Goal: Check status

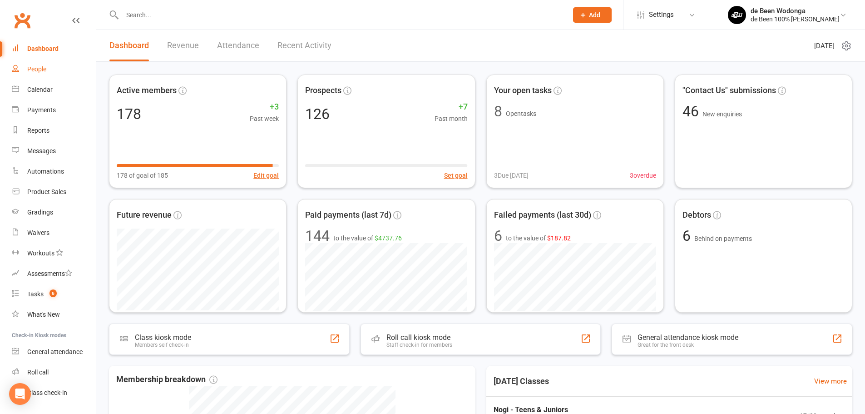
click at [34, 70] on div "People" at bounding box center [36, 68] width 19 height 7
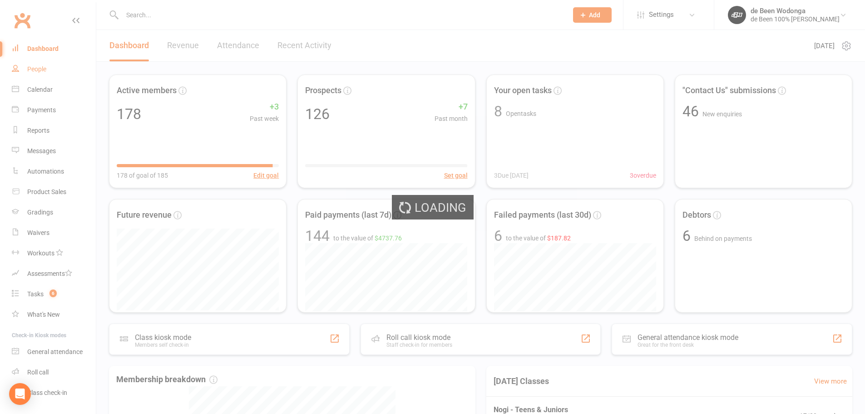
select select "100"
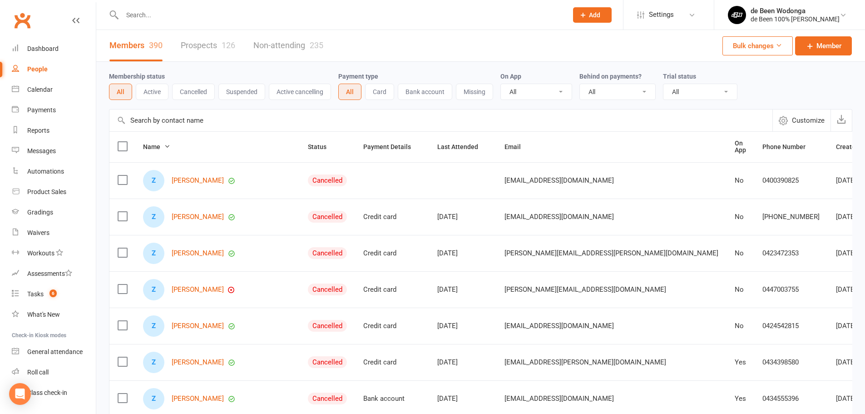
click at [163, 130] on input "text" at bounding box center [440, 120] width 663 height 22
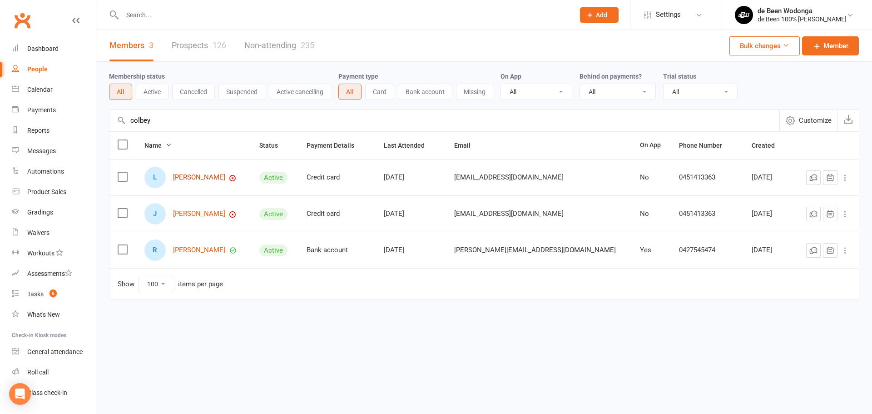
type input "colbey"
click at [188, 177] on link "Levi Colbey" at bounding box center [199, 178] width 52 height 8
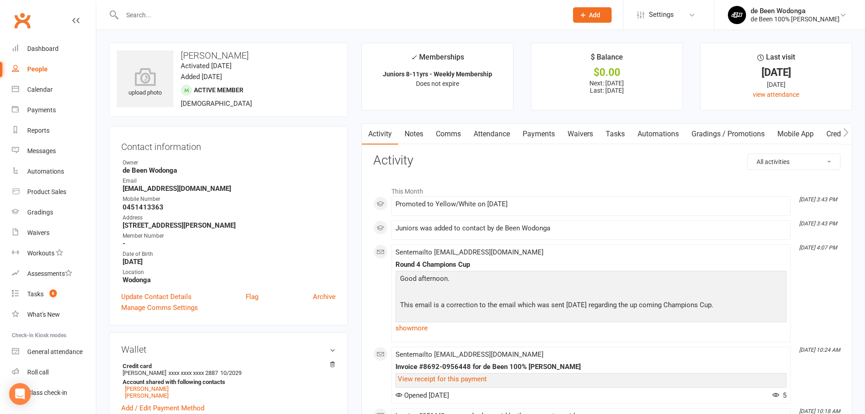
click at [546, 134] on link "Payments" at bounding box center [538, 134] width 45 height 21
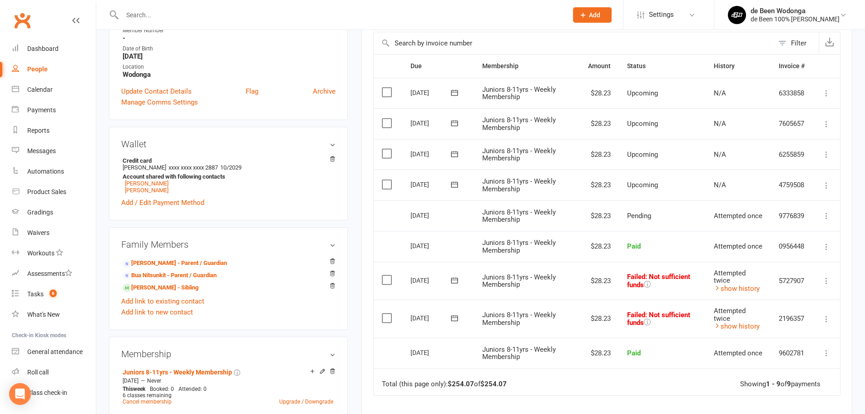
scroll to position [227, 0]
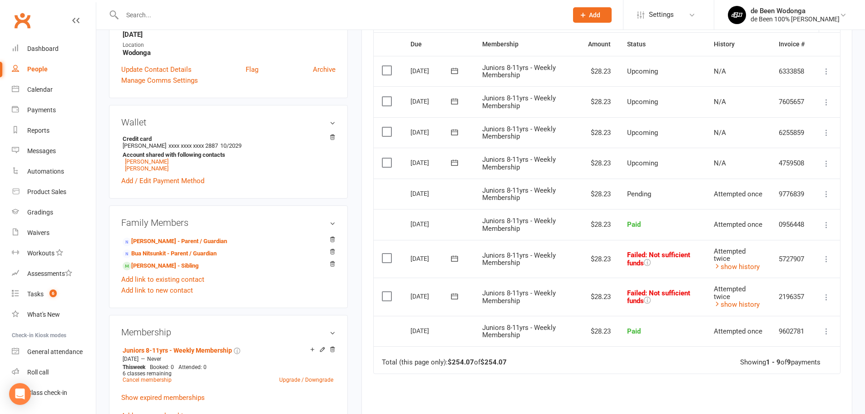
click at [825, 262] on icon at bounding box center [826, 258] width 9 height 9
click at [671, 268] on td "Failed : Not sufficient funds" at bounding box center [662, 259] width 87 height 38
